Goal: Navigation & Orientation: Understand site structure

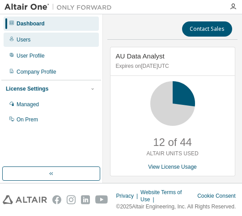
click at [28, 44] on div "Users" at bounding box center [51, 40] width 95 height 14
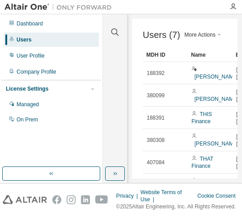
click at [25, 42] on div "Users" at bounding box center [24, 39] width 15 height 7
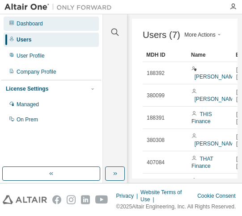
click at [42, 24] on div "Dashboard" at bounding box center [30, 23] width 26 height 7
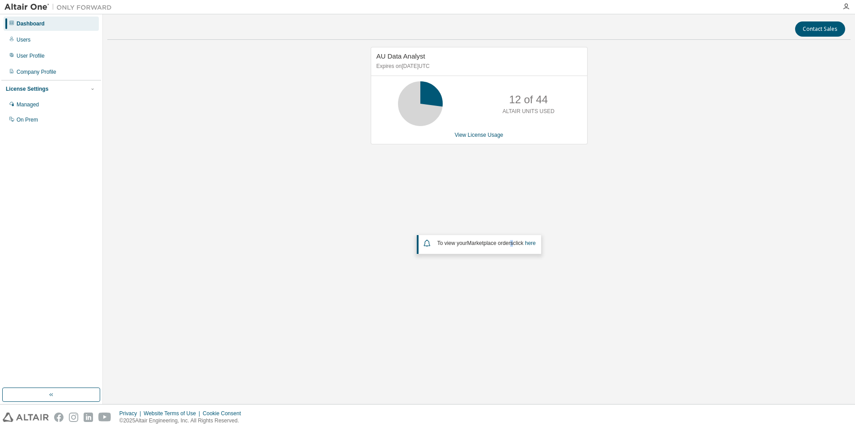
click at [512, 246] on div "To view your Marketplace orders click here" at bounding box center [480, 243] width 115 height 11
drag, startPoint x: 833, startPoint y: 0, endPoint x: 615, endPoint y: 201, distance: 296.3
click at [615, 201] on div "AU Data Analyst Expires on [DATE] UTC 12 of 44 ALTAIR UNITS USED View License U…" at bounding box center [478, 187] width 743 height 280
click at [51, 396] on icon "button" at bounding box center [51, 394] width 7 height 7
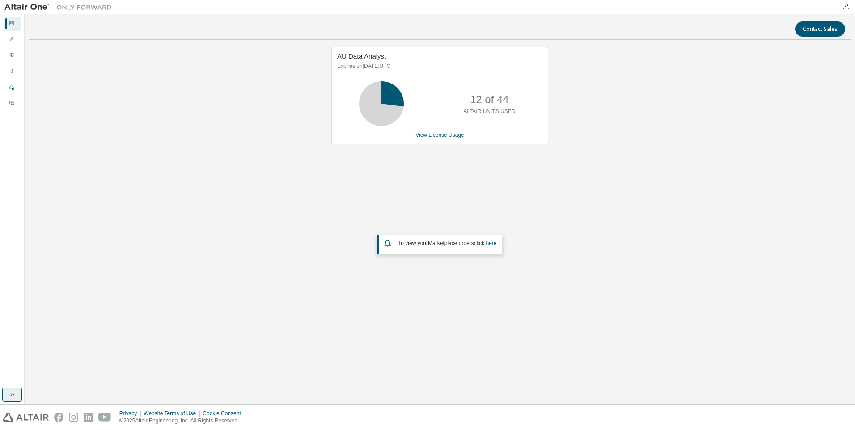
click at [17, 25] on div "Dashboard" at bounding box center [12, 24] width 17 height 14
click at [11, 41] on icon at bounding box center [11, 38] width 5 height 5
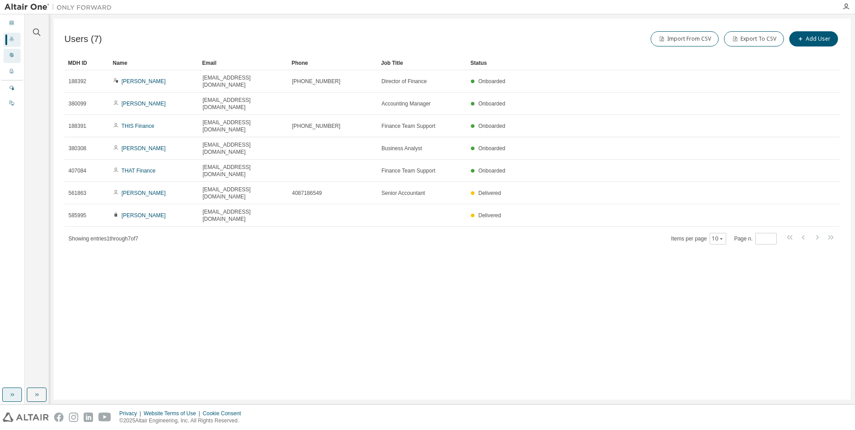
click at [8, 56] on div "User Profile" at bounding box center [12, 56] width 17 height 14
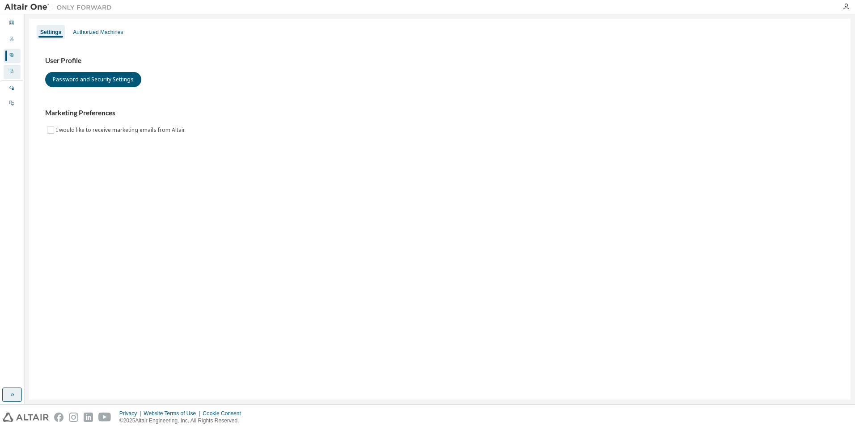
click at [8, 70] on div "Company Profile" at bounding box center [12, 72] width 17 height 14
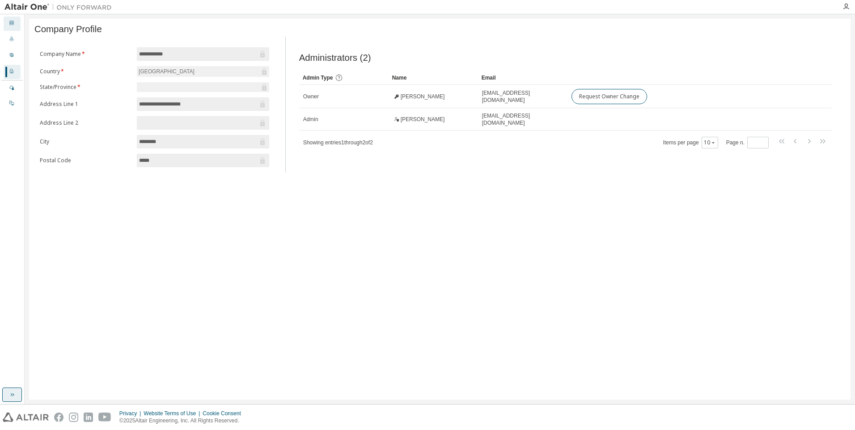
click at [11, 24] on icon at bounding box center [11, 23] width 4 height 4
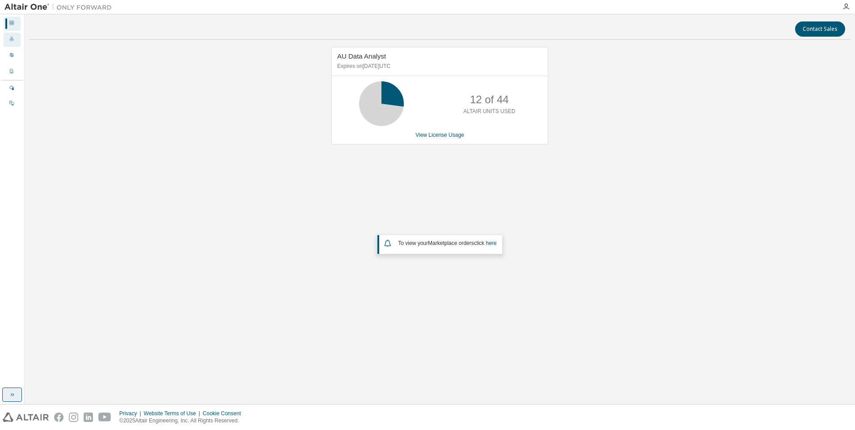
click at [12, 40] on icon at bounding box center [11, 38] width 5 height 5
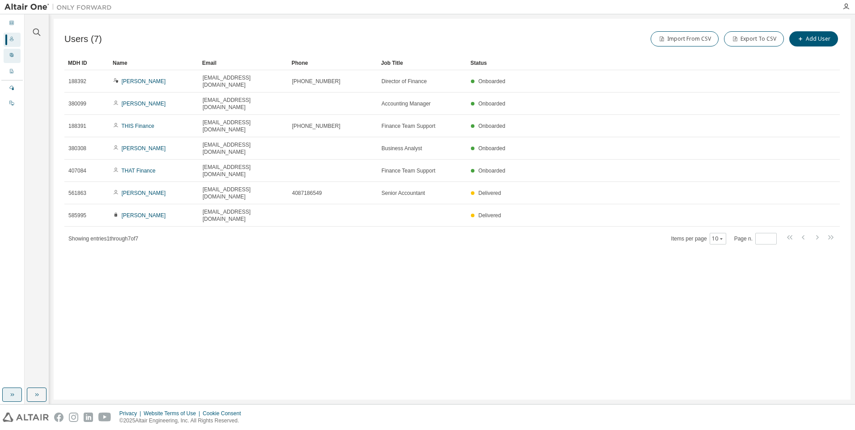
click at [13, 58] on icon at bounding box center [11, 54] width 5 height 5
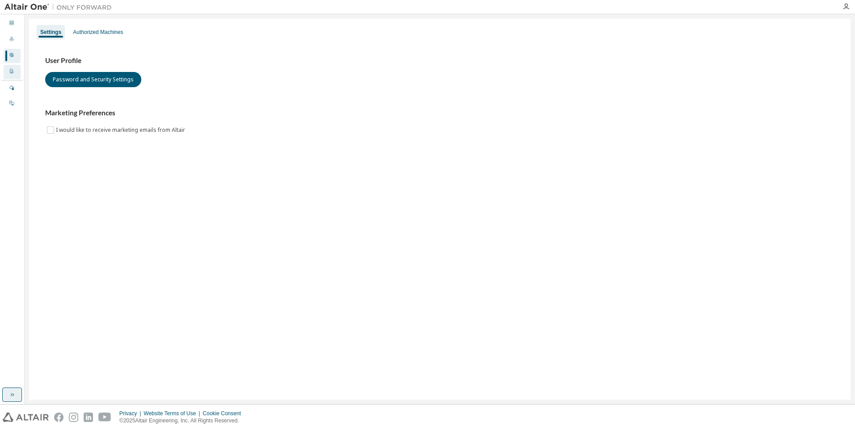
click at [10, 72] on icon at bounding box center [11, 71] width 3 height 4
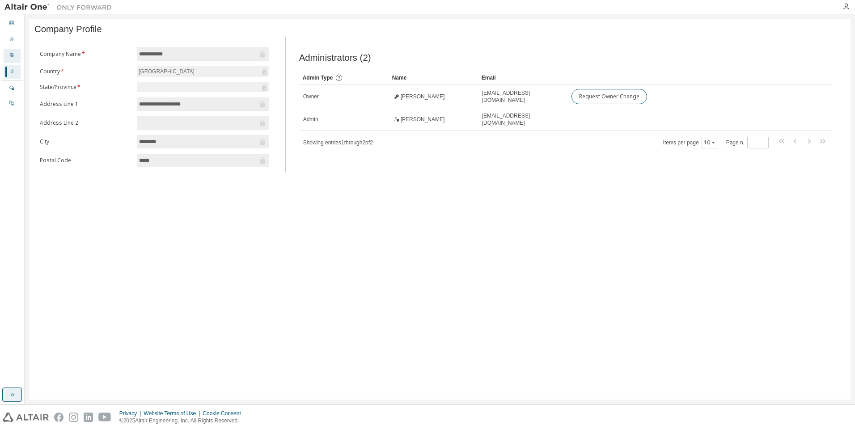
click at [14, 53] on icon at bounding box center [11, 54] width 5 height 5
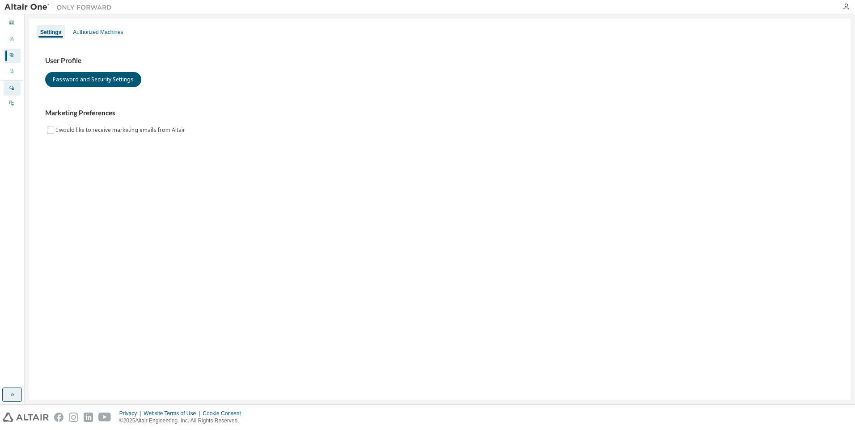
click at [13, 90] on icon at bounding box center [11, 88] width 4 height 4
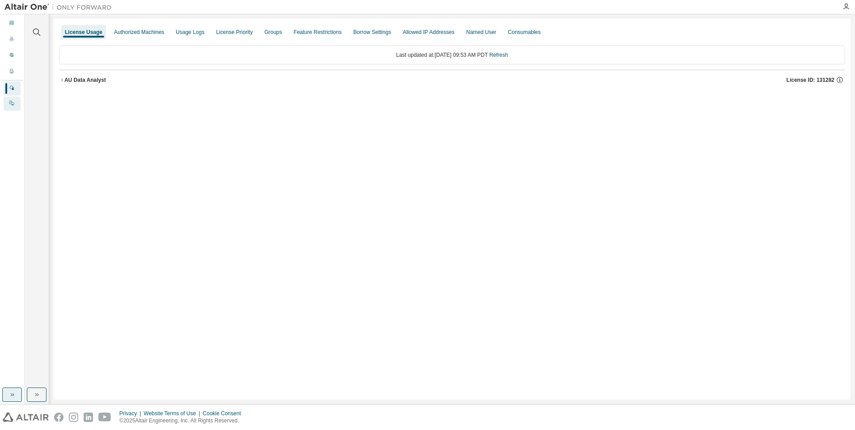
click at [12, 105] on icon at bounding box center [11, 102] width 5 height 5
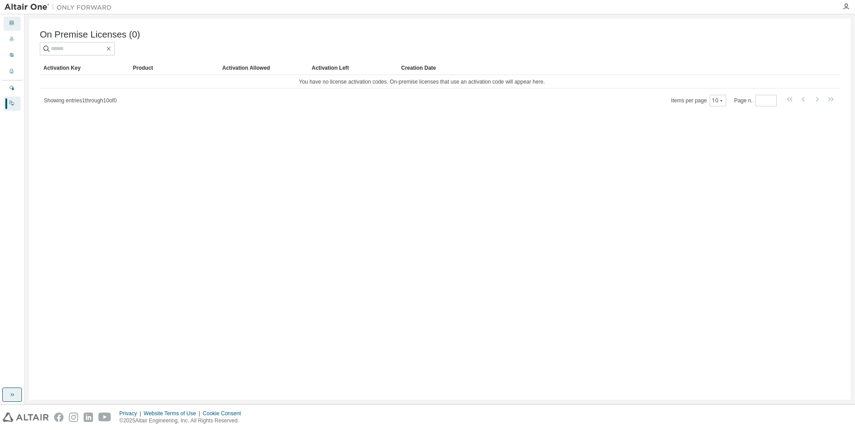
click at [13, 24] on icon at bounding box center [11, 22] width 5 height 5
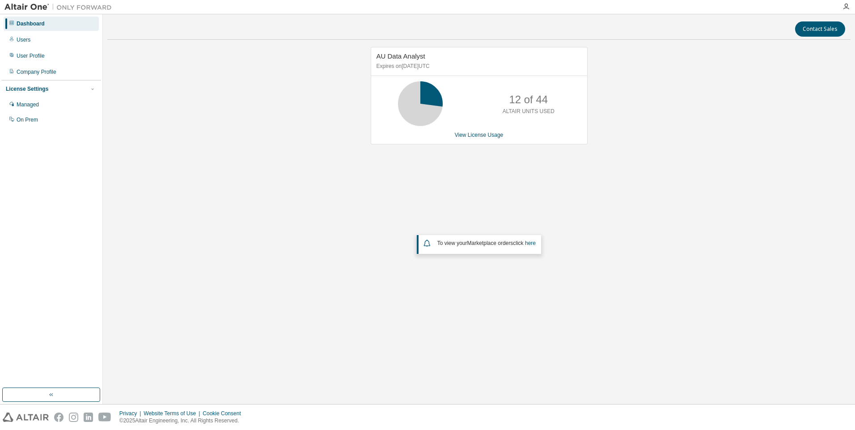
drag, startPoint x: 39, startPoint y: 25, endPoint x: 250, endPoint y: 160, distance: 250.4
click at [254, 163] on div "AU Data Analyst Expires on [DATE] UTC 12 of 44 ALTAIR UNITS USED View License U…" at bounding box center [478, 187] width 743 height 280
